Goal: Transaction & Acquisition: Purchase product/service

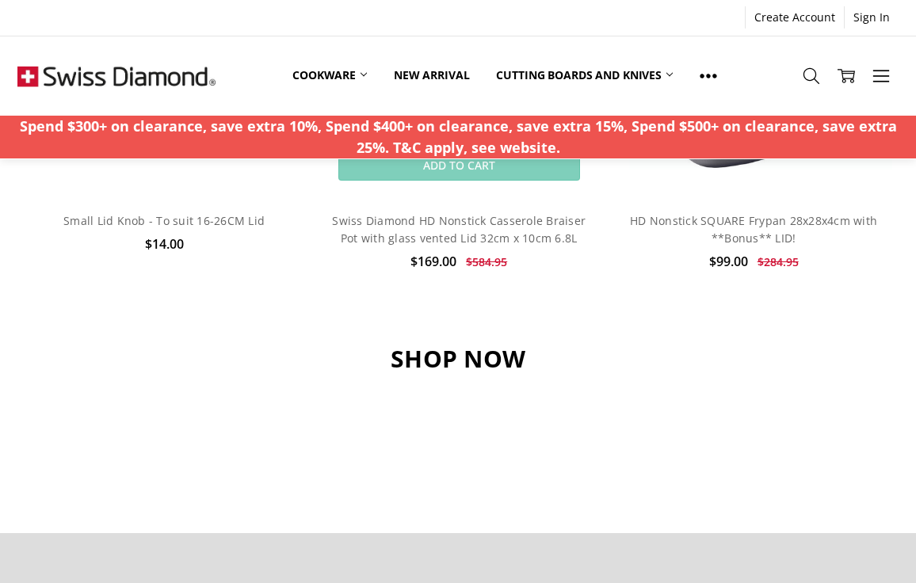
scroll to position [1173, 0]
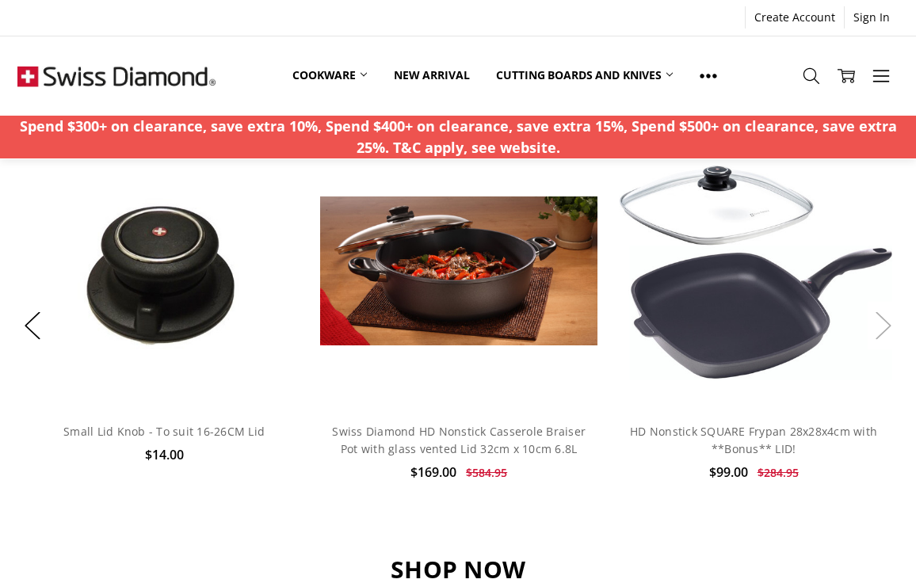
click at [889, 312] on button "Next" at bounding box center [884, 326] width 32 height 48
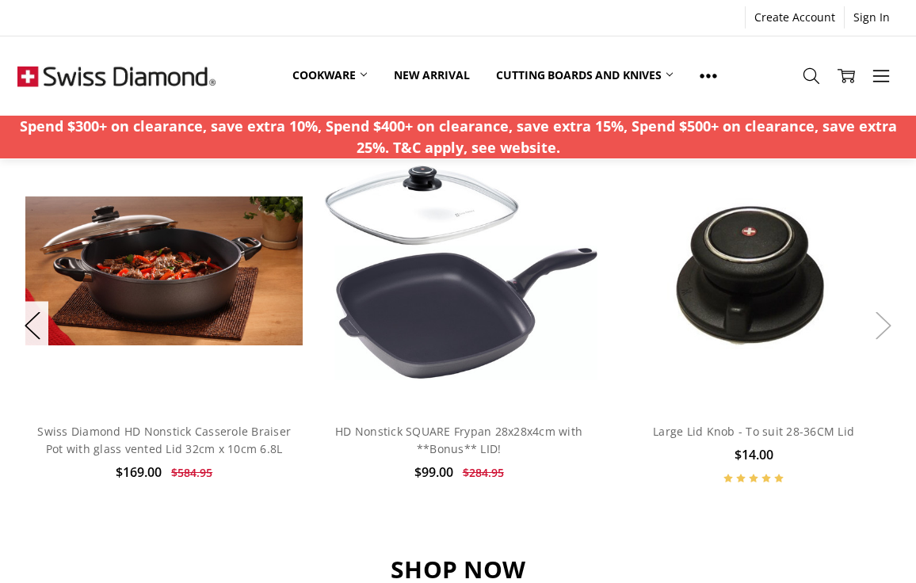
click at [889, 312] on button "Next" at bounding box center [884, 326] width 32 height 48
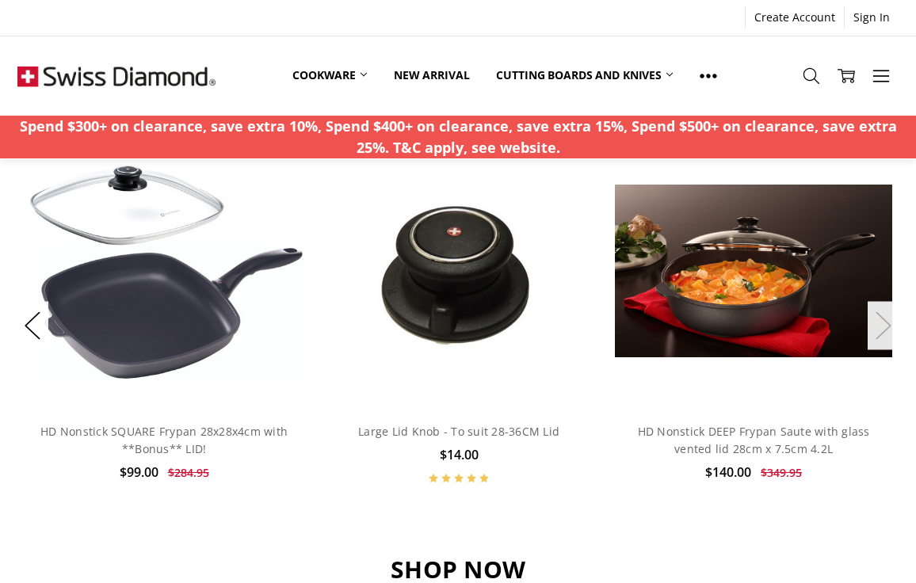
click at [889, 312] on button "Next" at bounding box center [884, 326] width 32 height 48
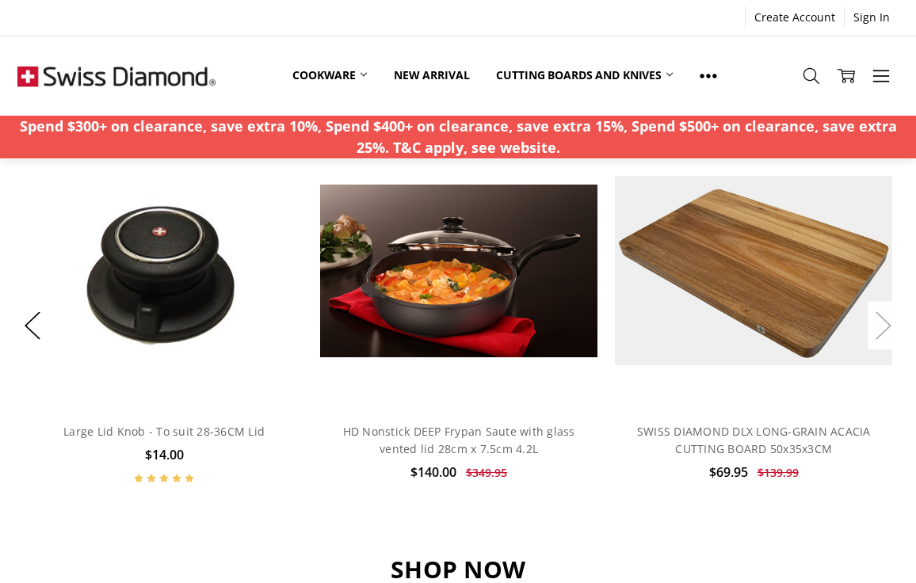
click at [889, 312] on button "Next" at bounding box center [884, 326] width 32 height 48
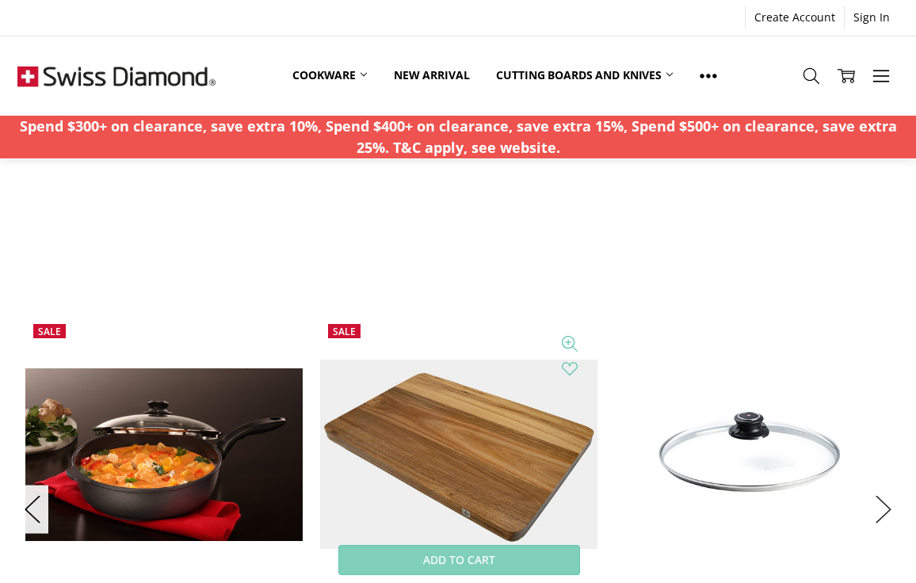
scroll to position [786, 0]
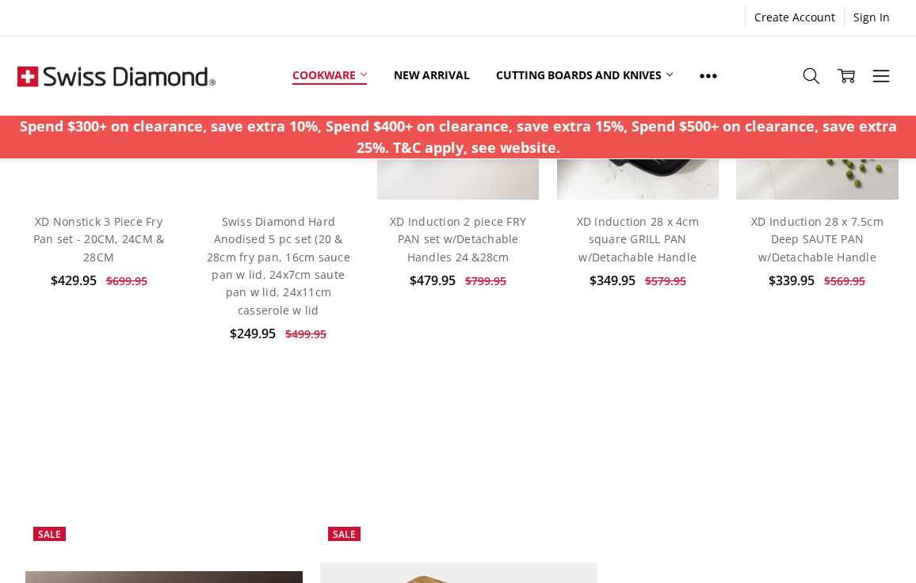
click at [362, 70] on link "Cookware" at bounding box center [329, 75] width 101 height 35
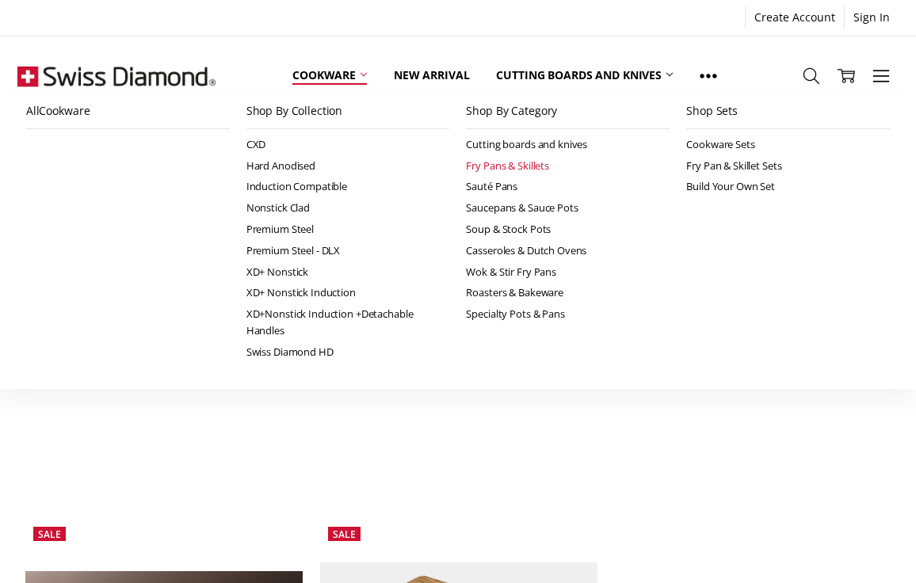
click at [517, 159] on link "Fry Pans & Skillets" at bounding box center [568, 165] width 204 height 21
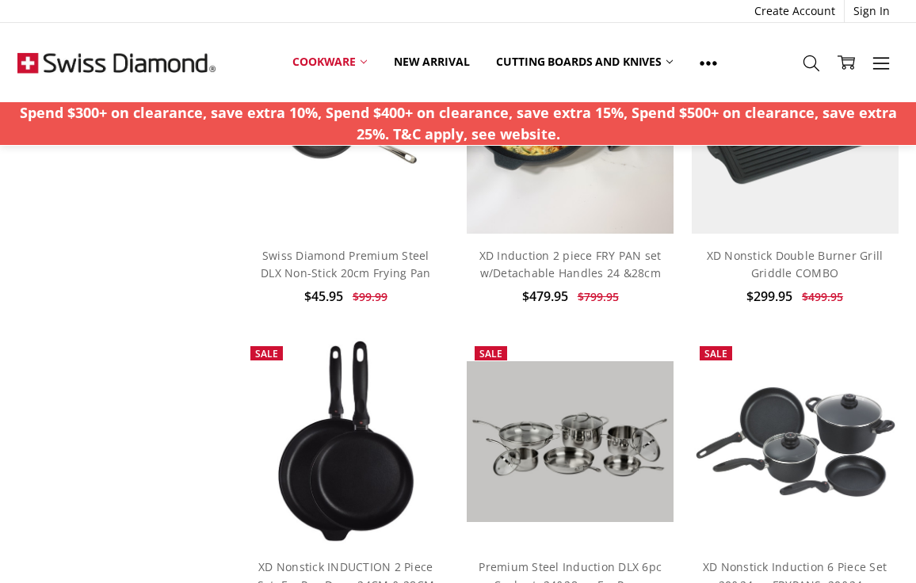
scroll to position [1717, 0]
